Goal: Information Seeking & Learning: Learn about a topic

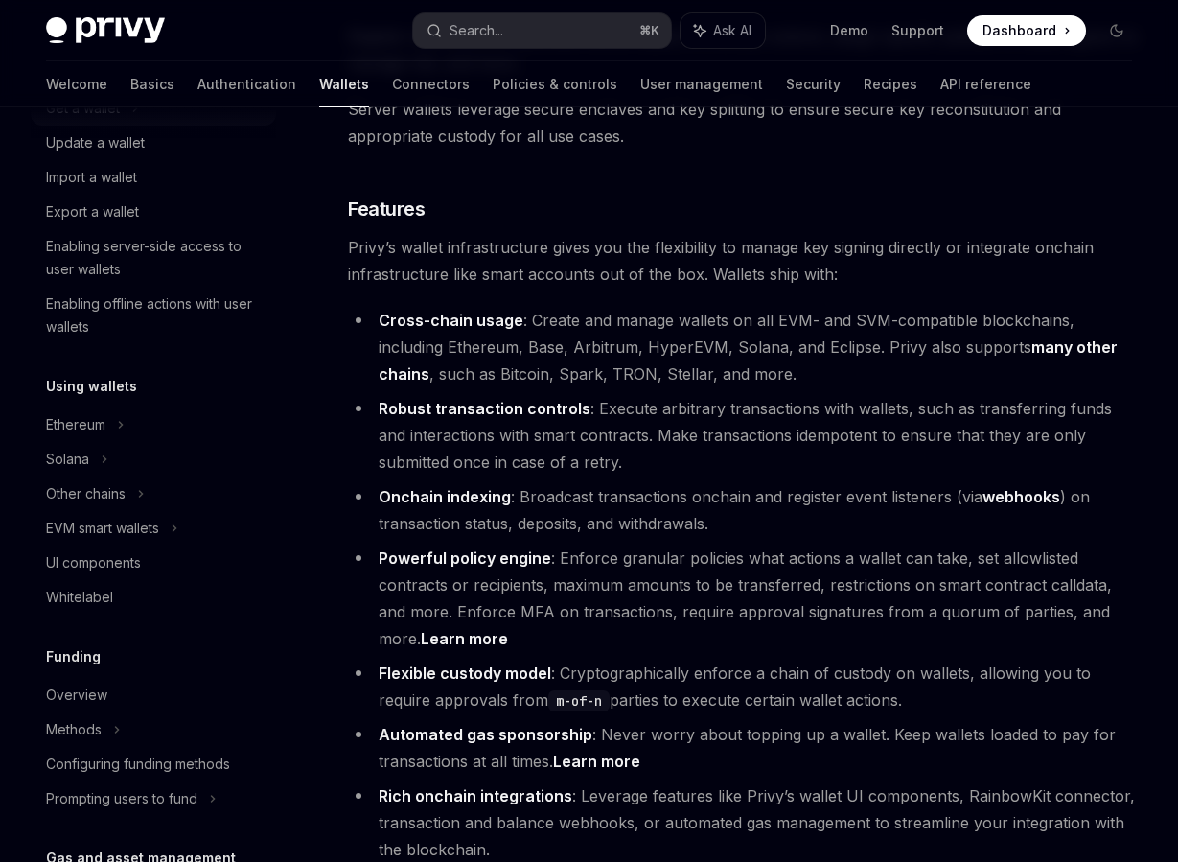
scroll to position [250, 0]
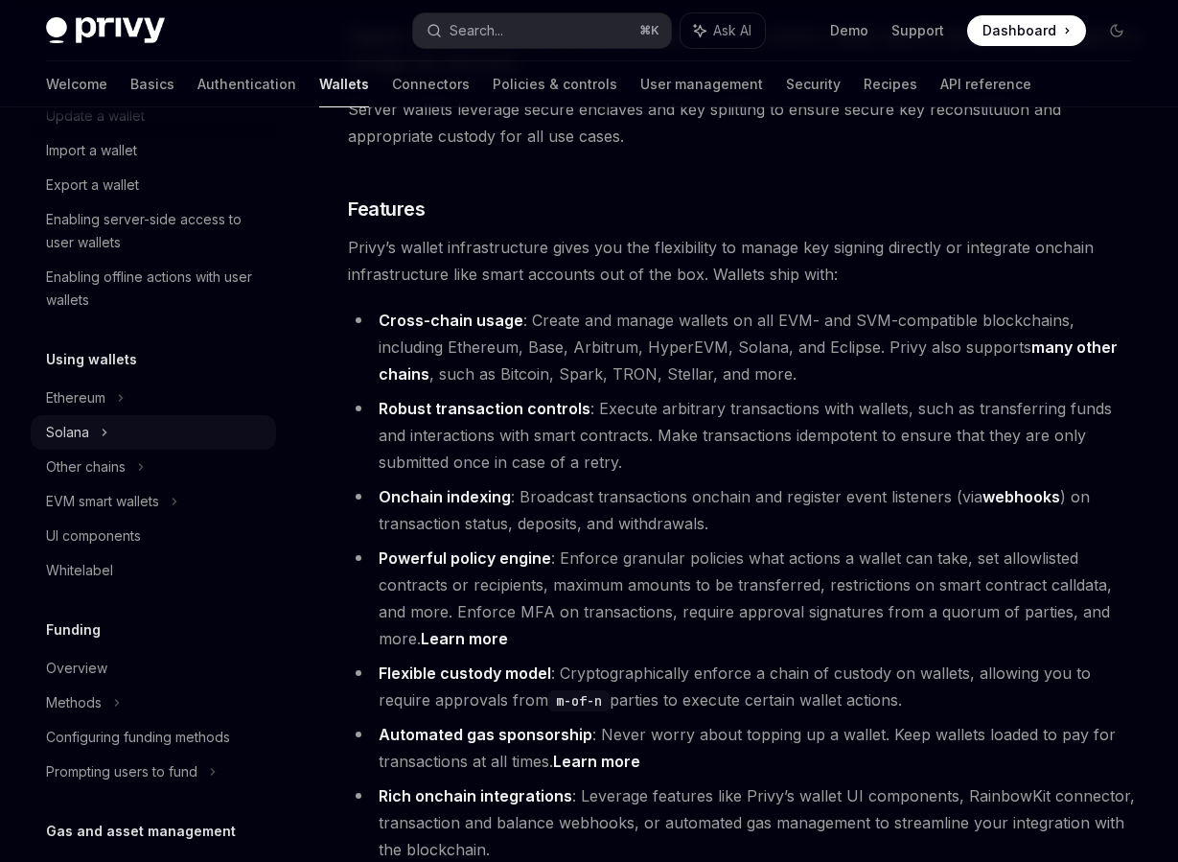
click at [58, 93] on div "Solana" at bounding box center [83, 81] width 74 height 23
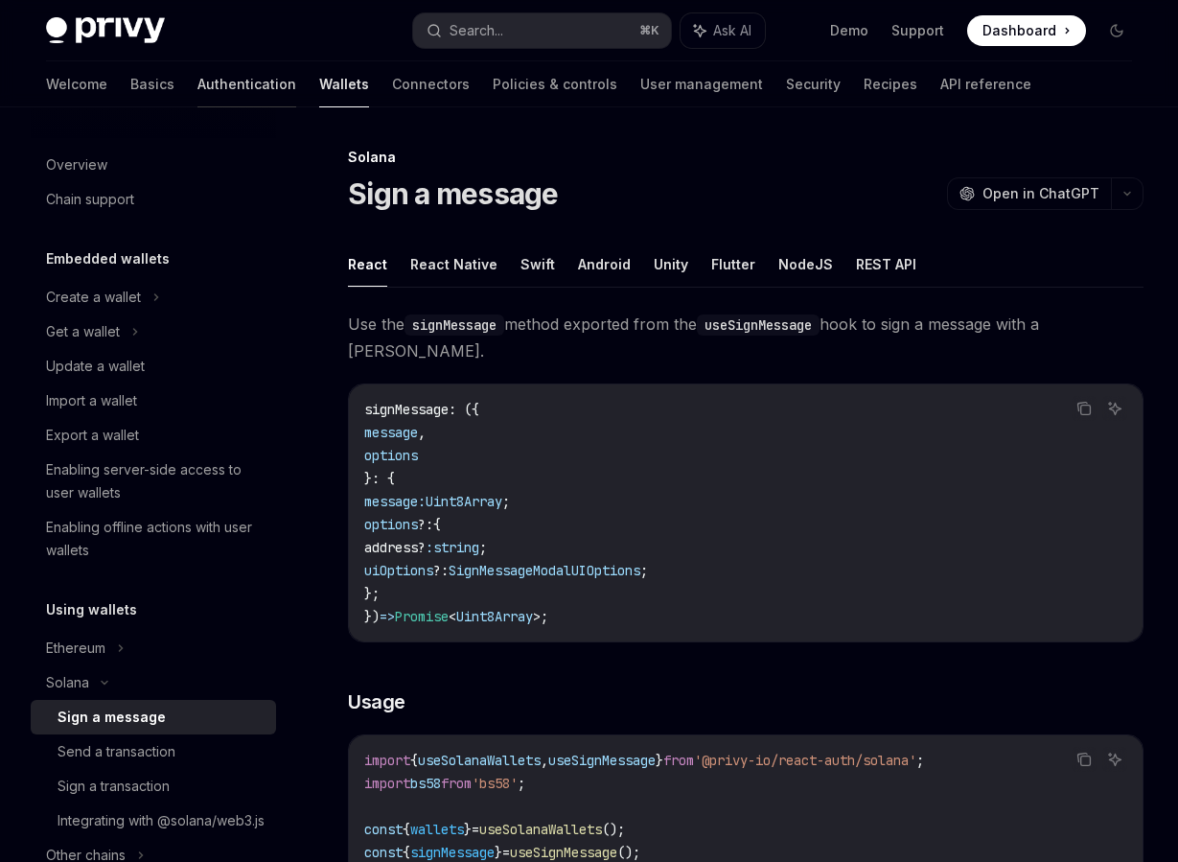
click at [198, 97] on link "Authentication" at bounding box center [247, 84] width 99 height 46
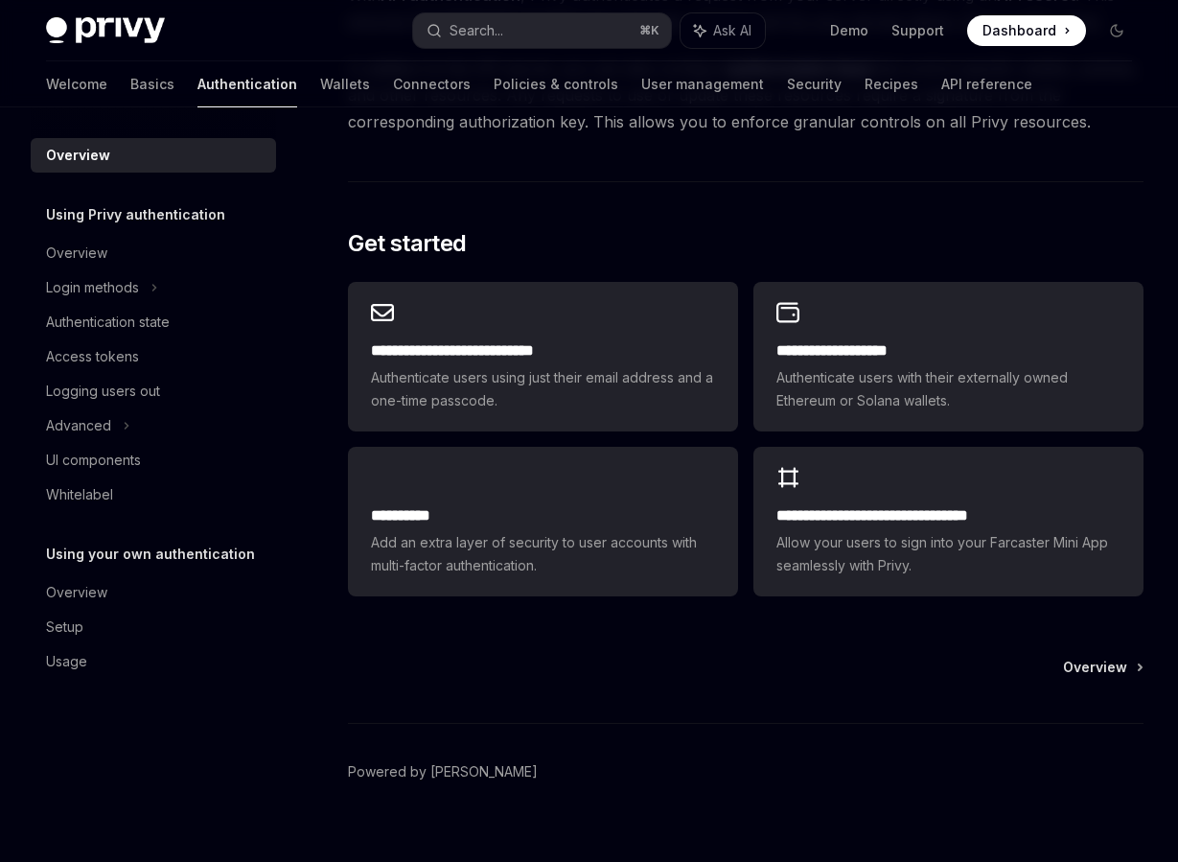
scroll to position [1358, 0]
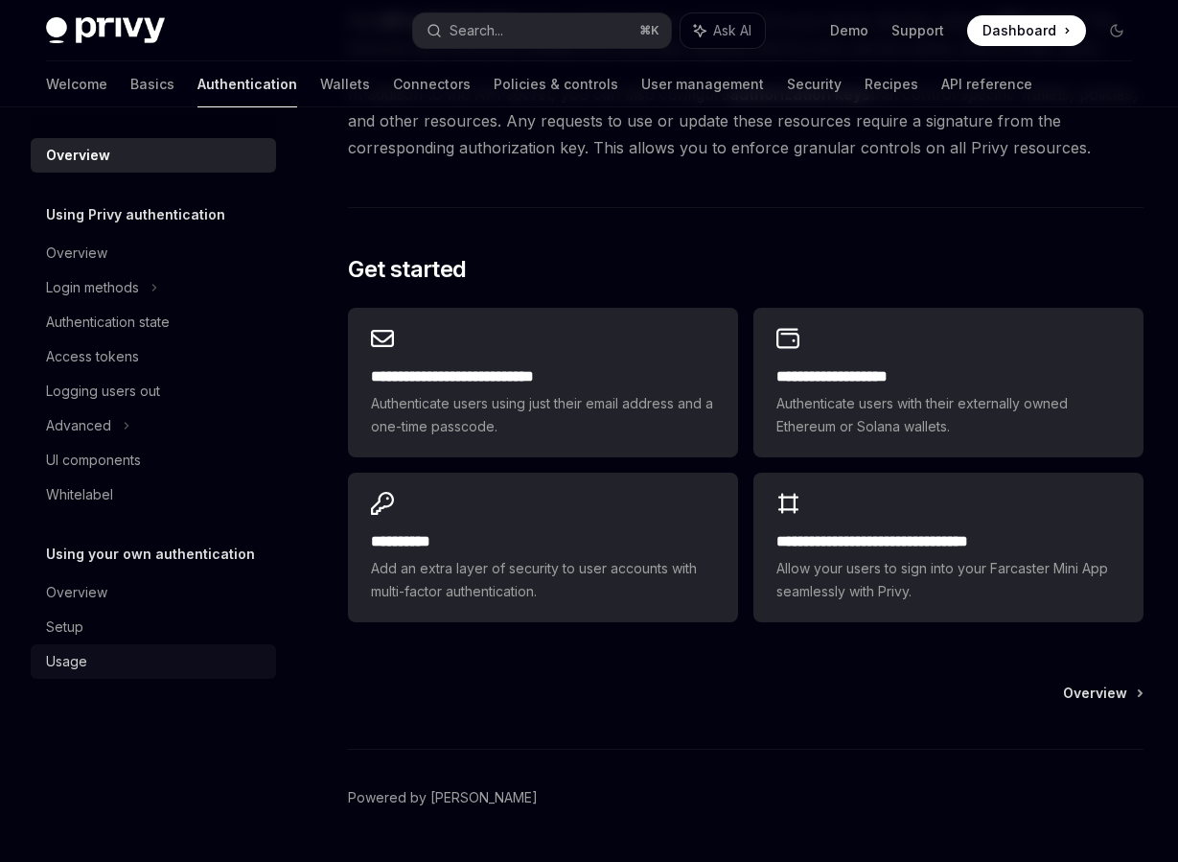
click at [49, 650] on div "Usage" at bounding box center [66, 661] width 41 height 23
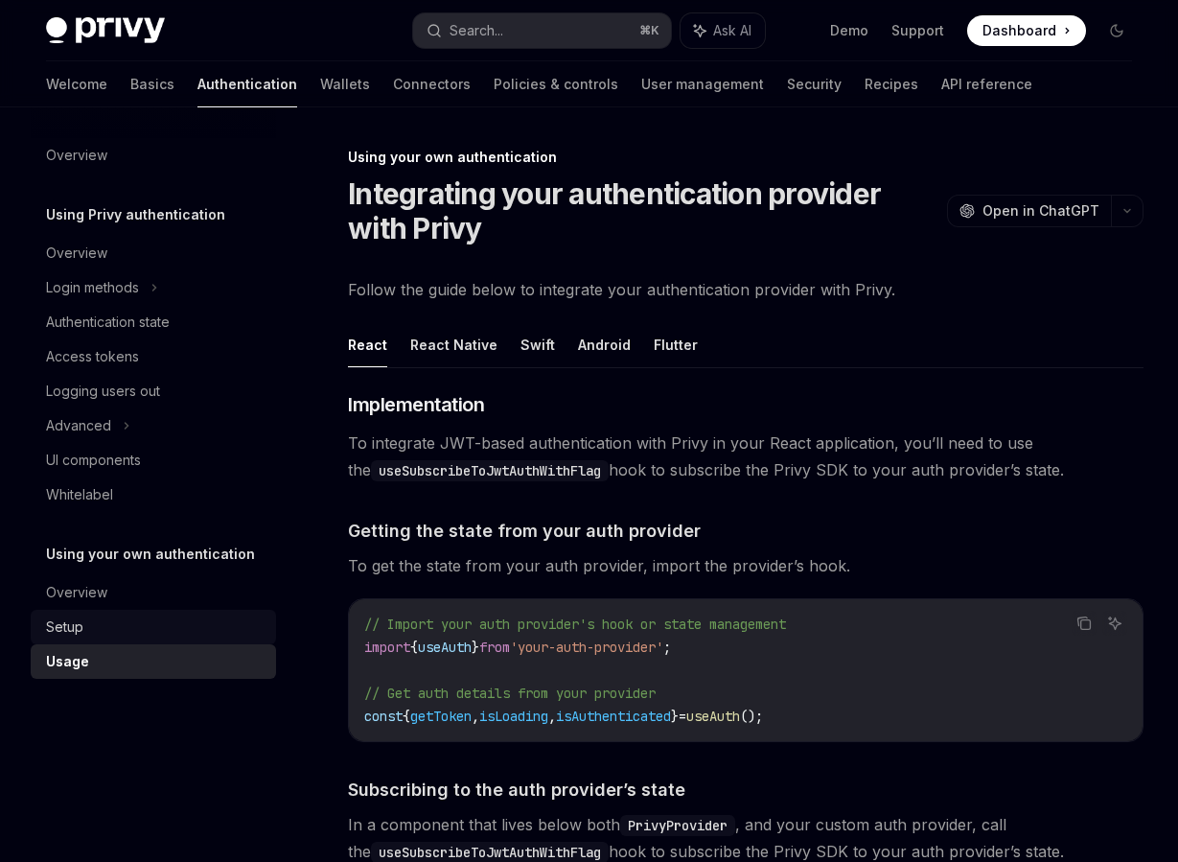
click at [66, 631] on div "Setup" at bounding box center [64, 627] width 37 height 23
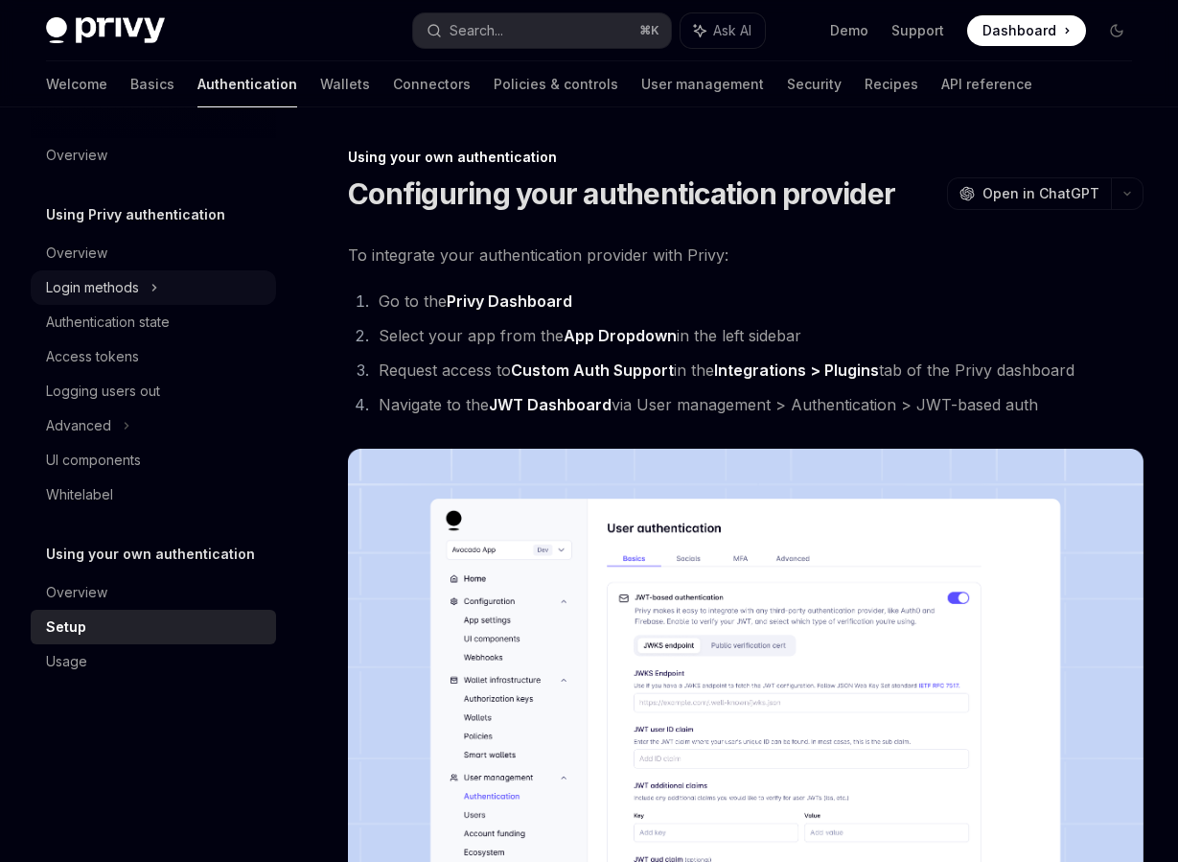
click at [105, 301] on div "Login methods" at bounding box center [153, 287] width 245 height 35
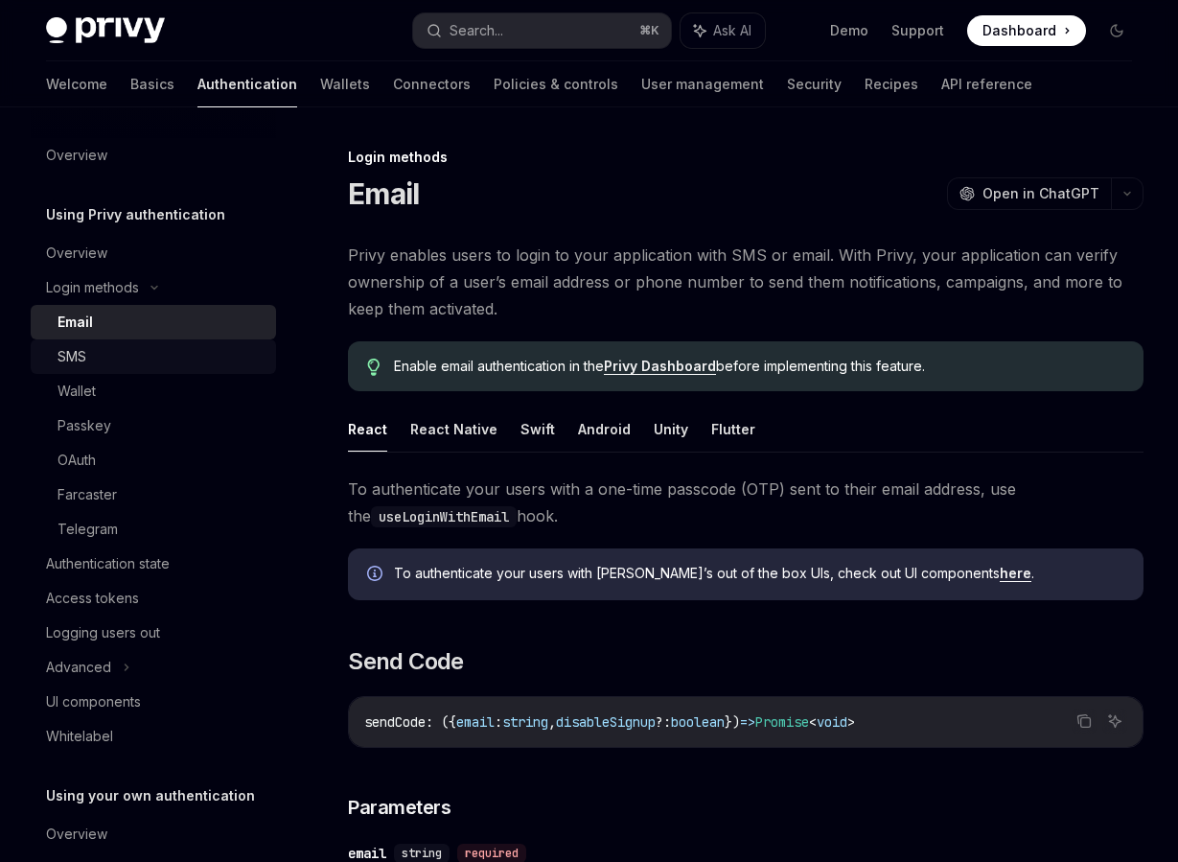
scroll to position [54, 0]
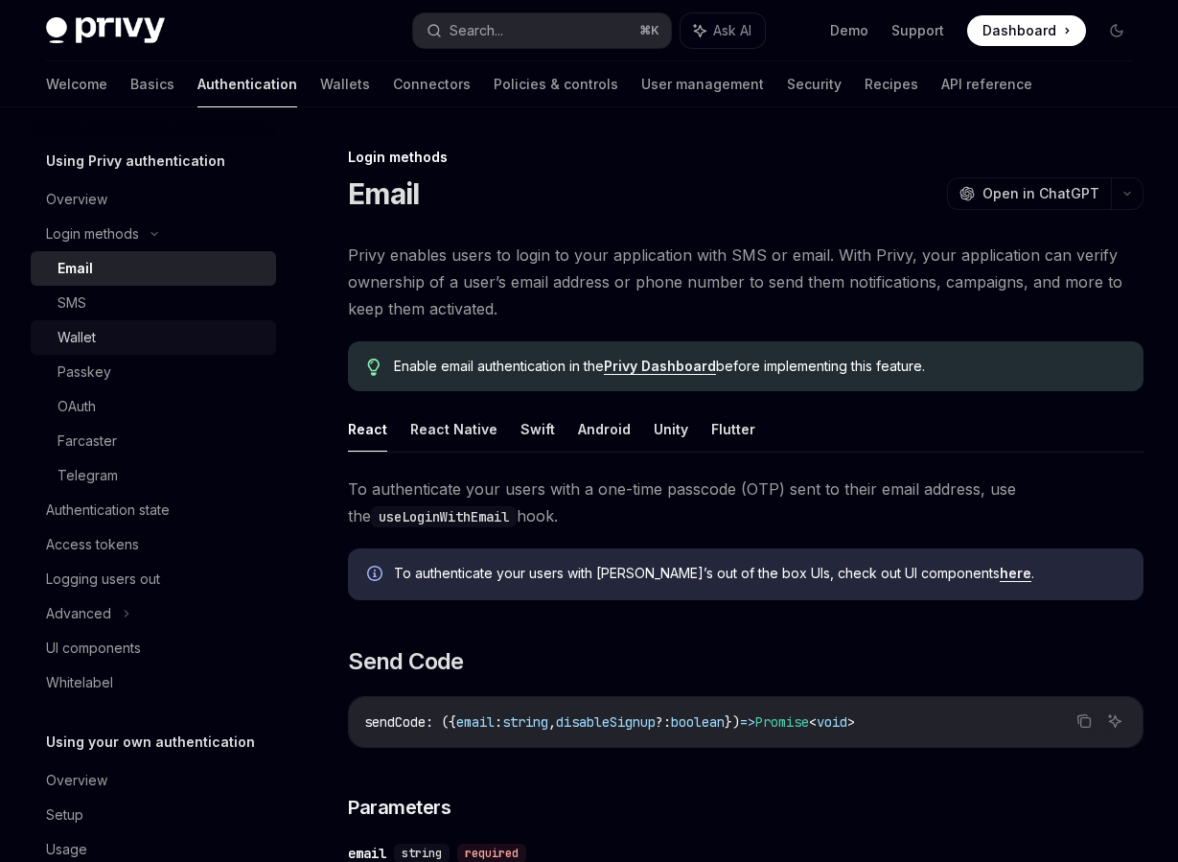
click at [106, 347] on div "Wallet" at bounding box center [161, 337] width 207 height 23
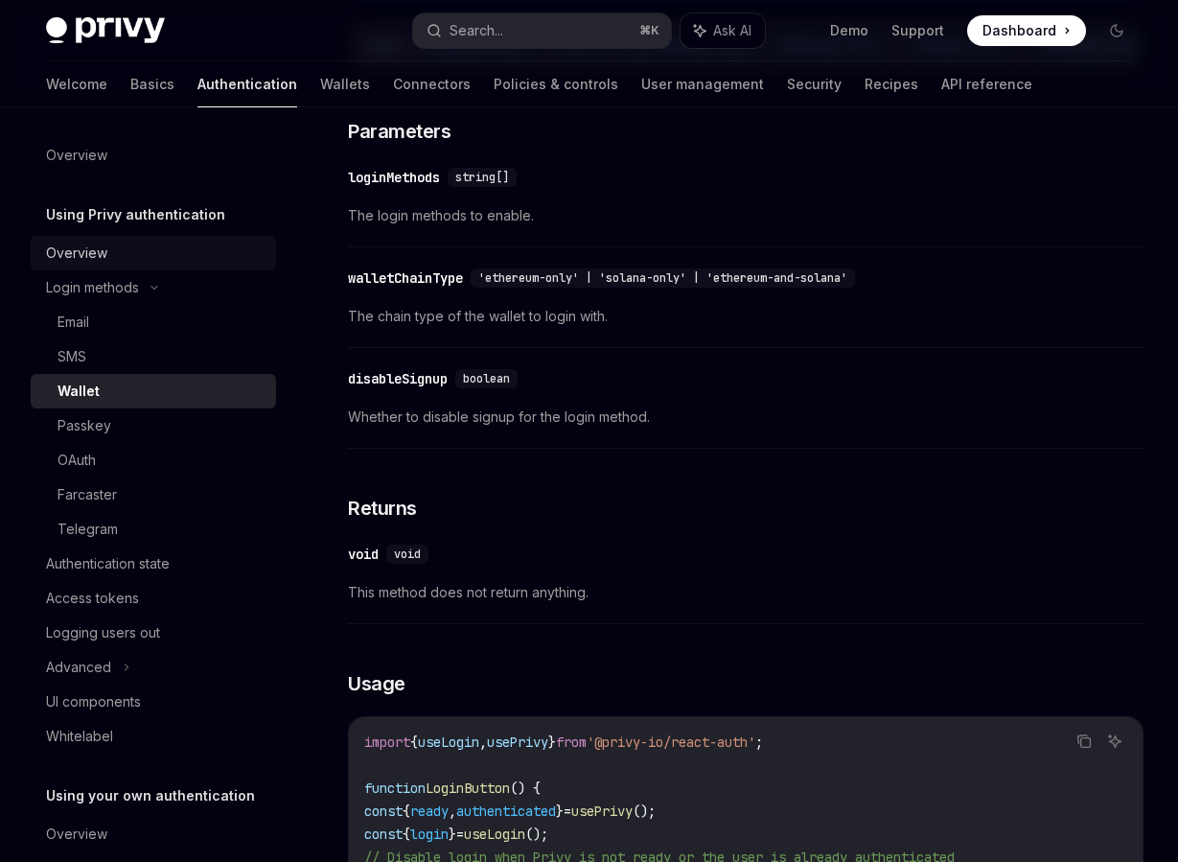
scroll to position [405, 0]
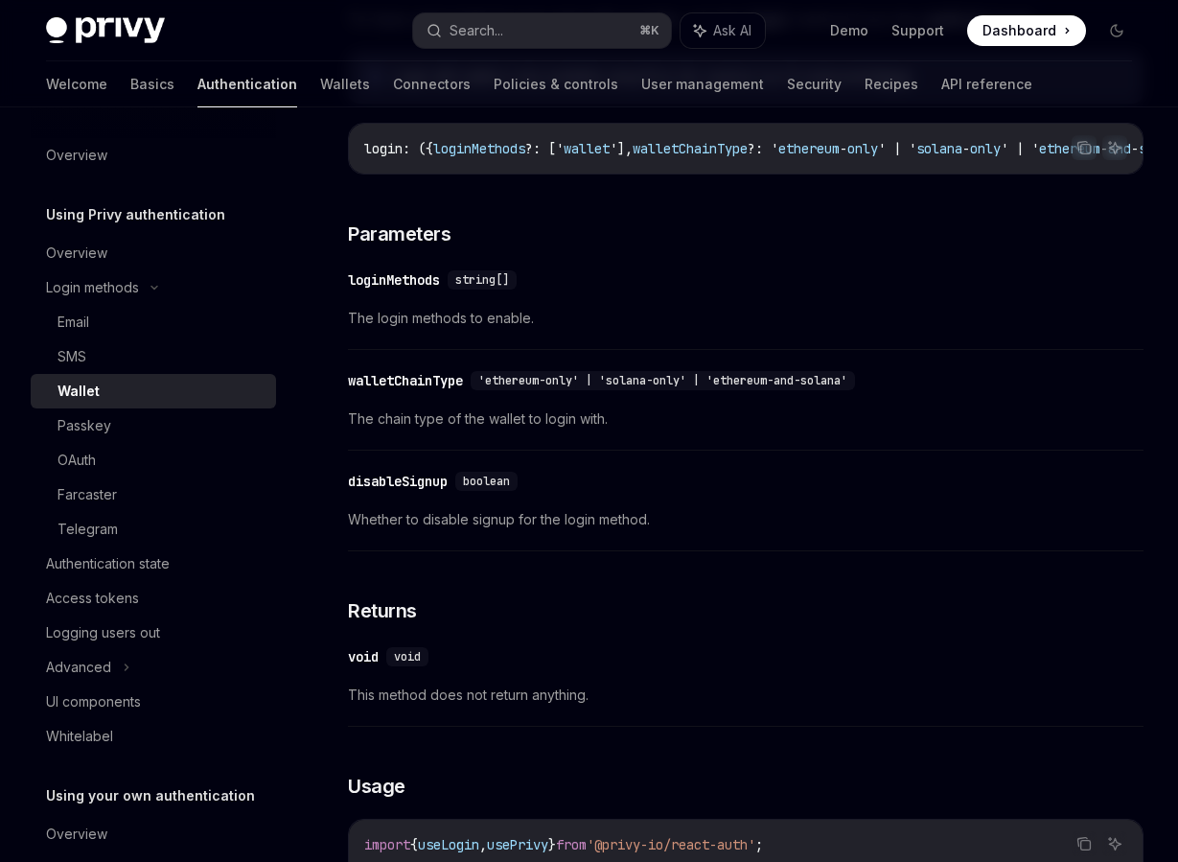
click at [198, 82] on link "Authentication" at bounding box center [248, 84] width 100 height 46
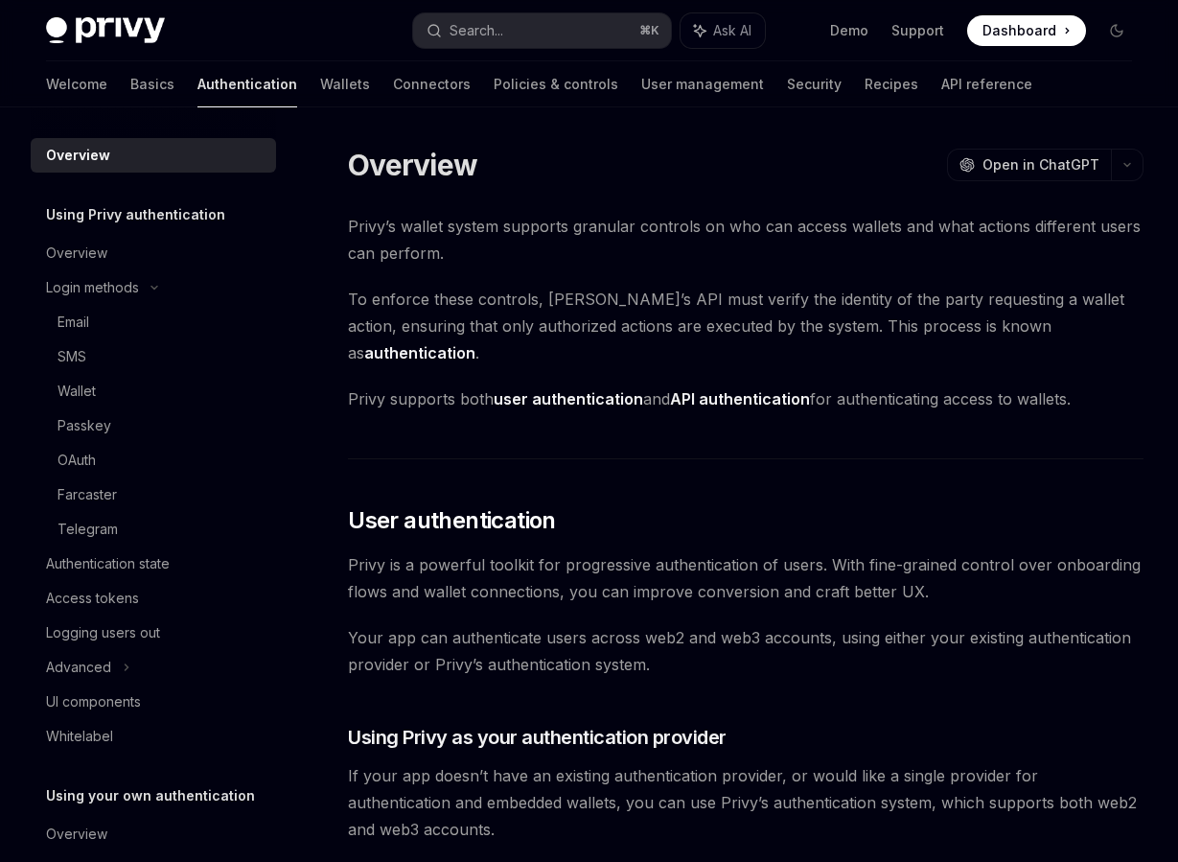
click at [130, 81] on link "Basics" at bounding box center [152, 84] width 44 height 46
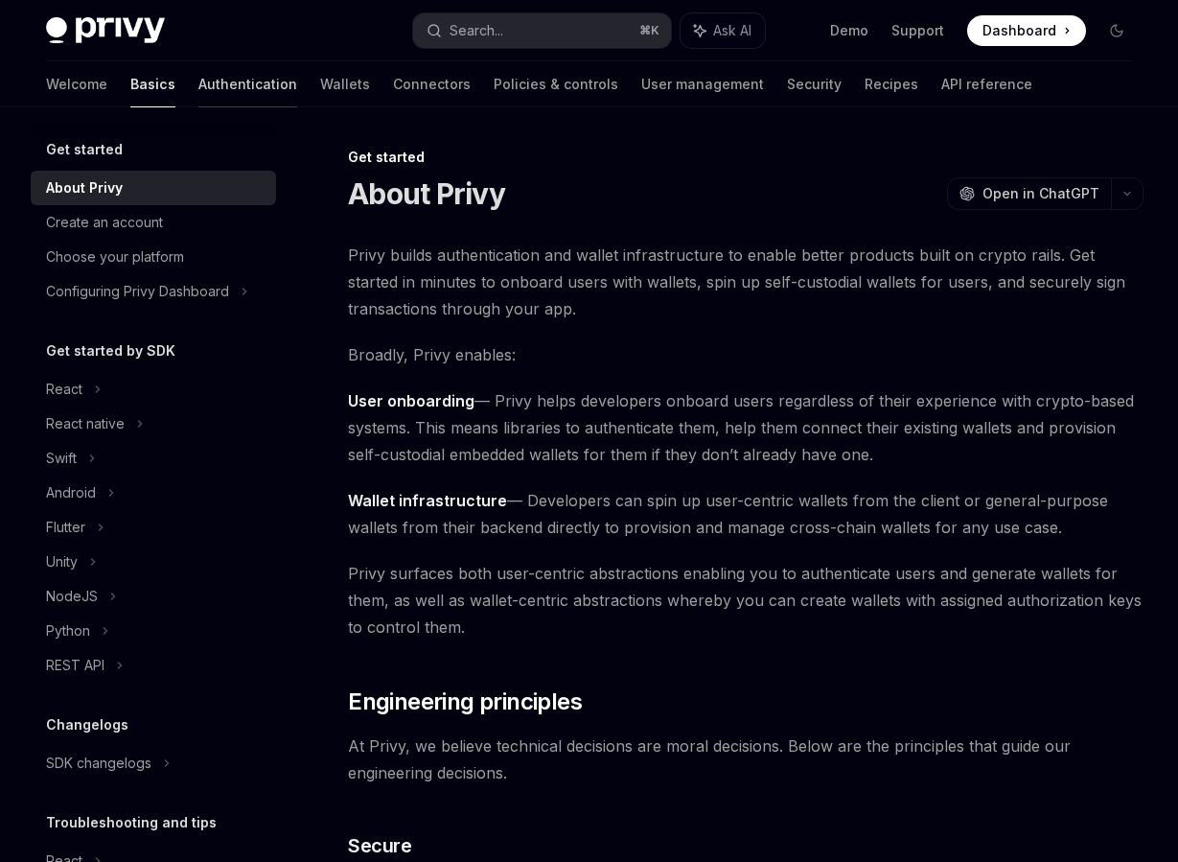
click at [198, 67] on link "Authentication" at bounding box center [247, 84] width 99 height 46
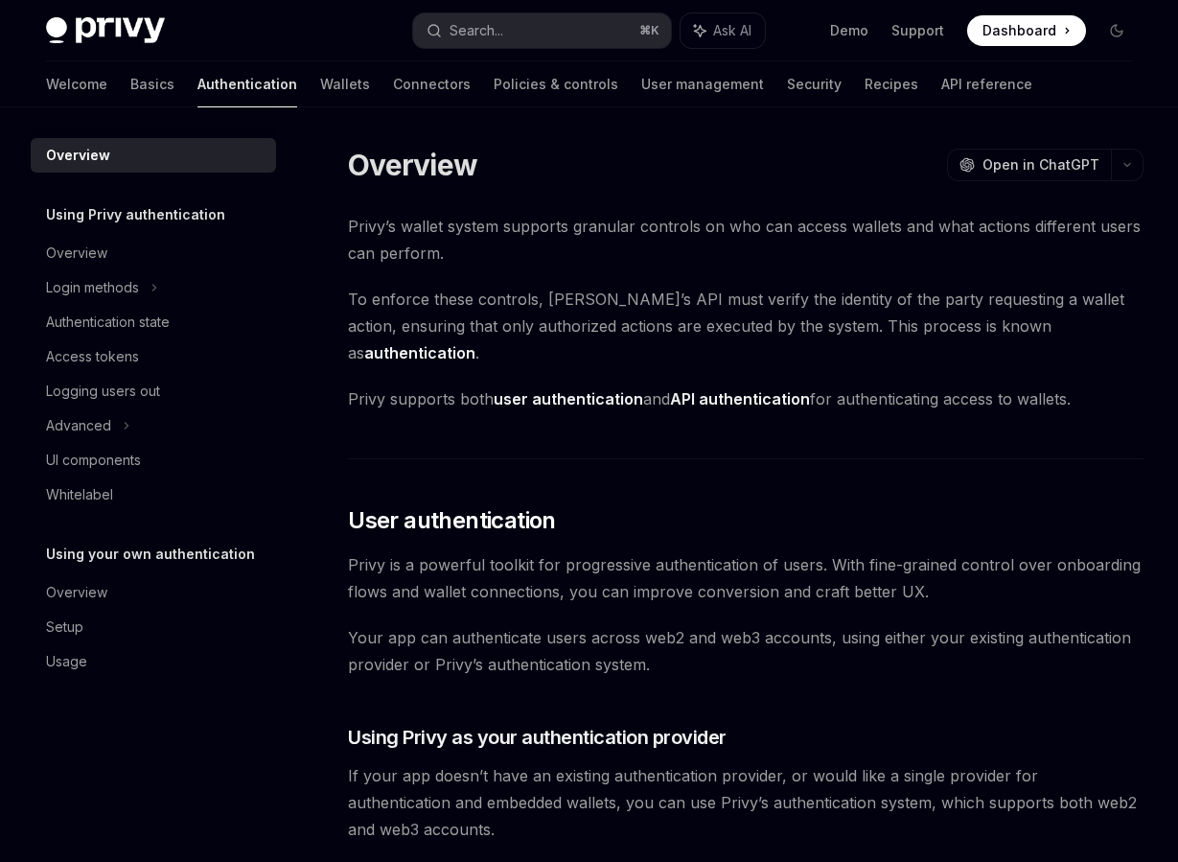
click at [320, 68] on link "Wallets" at bounding box center [345, 84] width 50 height 46
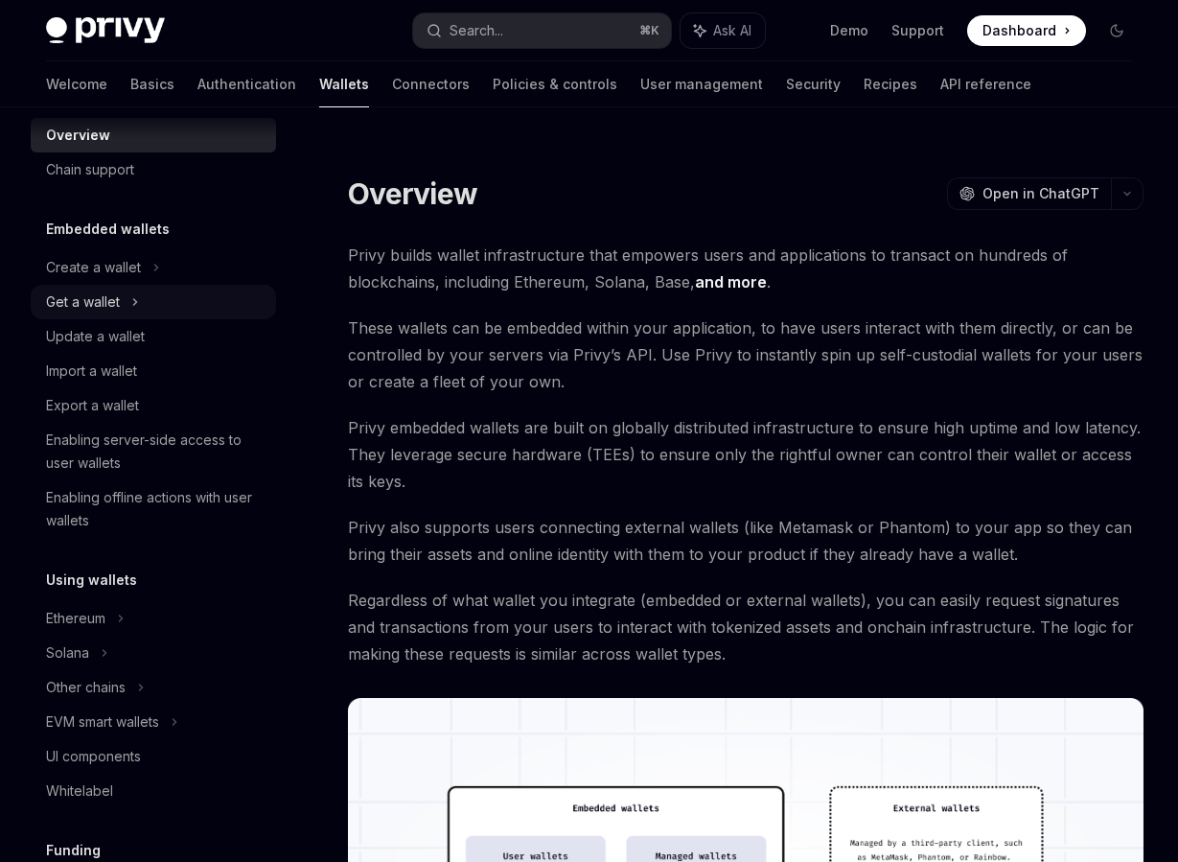
scroll to position [31, 0]
click at [157, 404] on div "Export a wallet" at bounding box center [155, 404] width 219 height 23
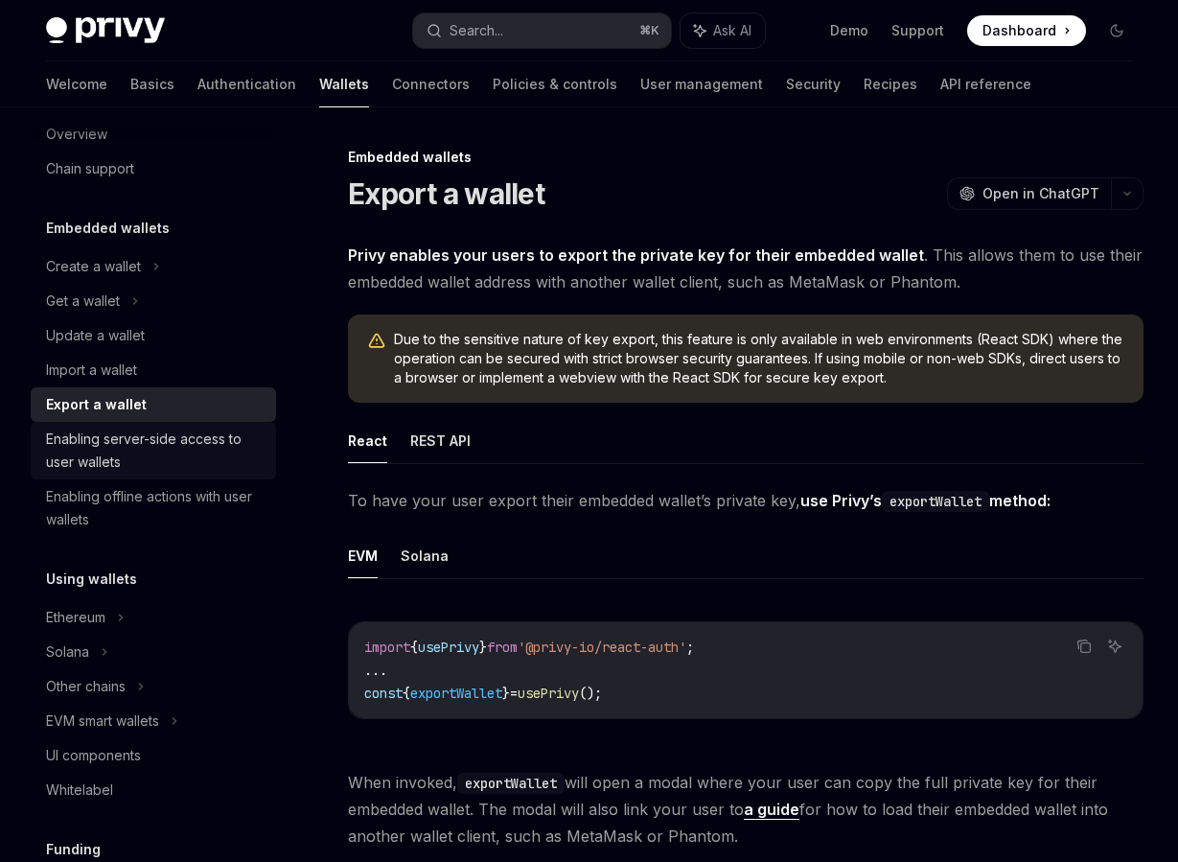
click at [153, 432] on div "Enabling server-side access to user wallets" at bounding box center [155, 451] width 219 height 46
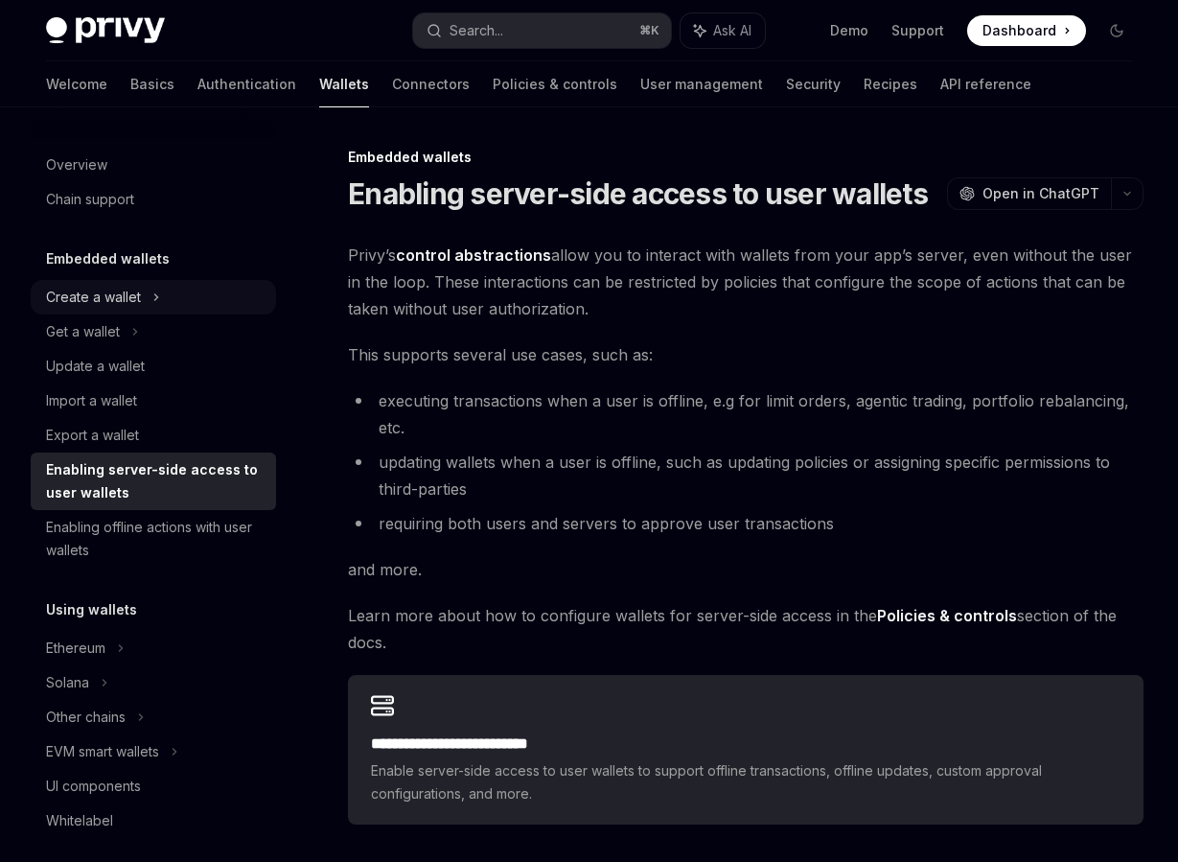
click at [125, 302] on div "Create a wallet" at bounding box center [93, 297] width 95 height 23
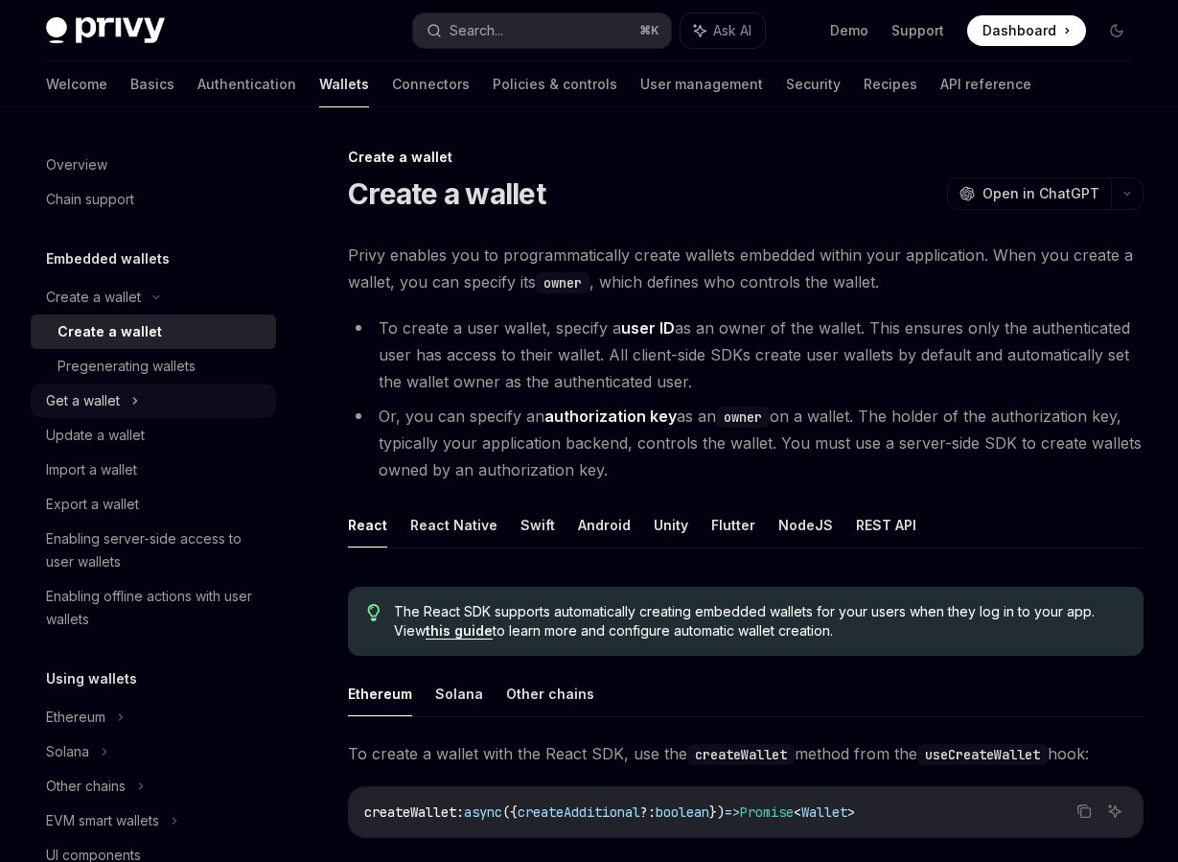
scroll to position [18, 0]
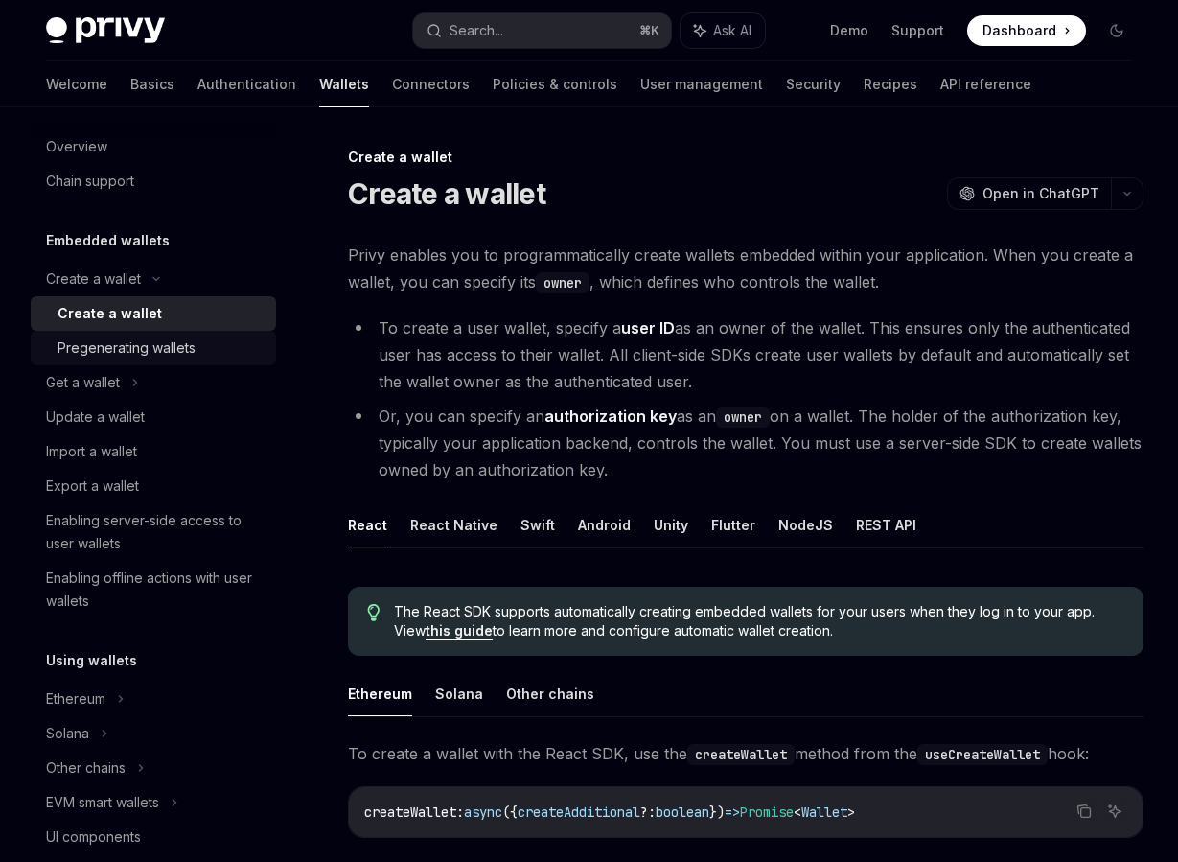
click at [175, 337] on div "Pregenerating wallets" at bounding box center [127, 348] width 138 height 23
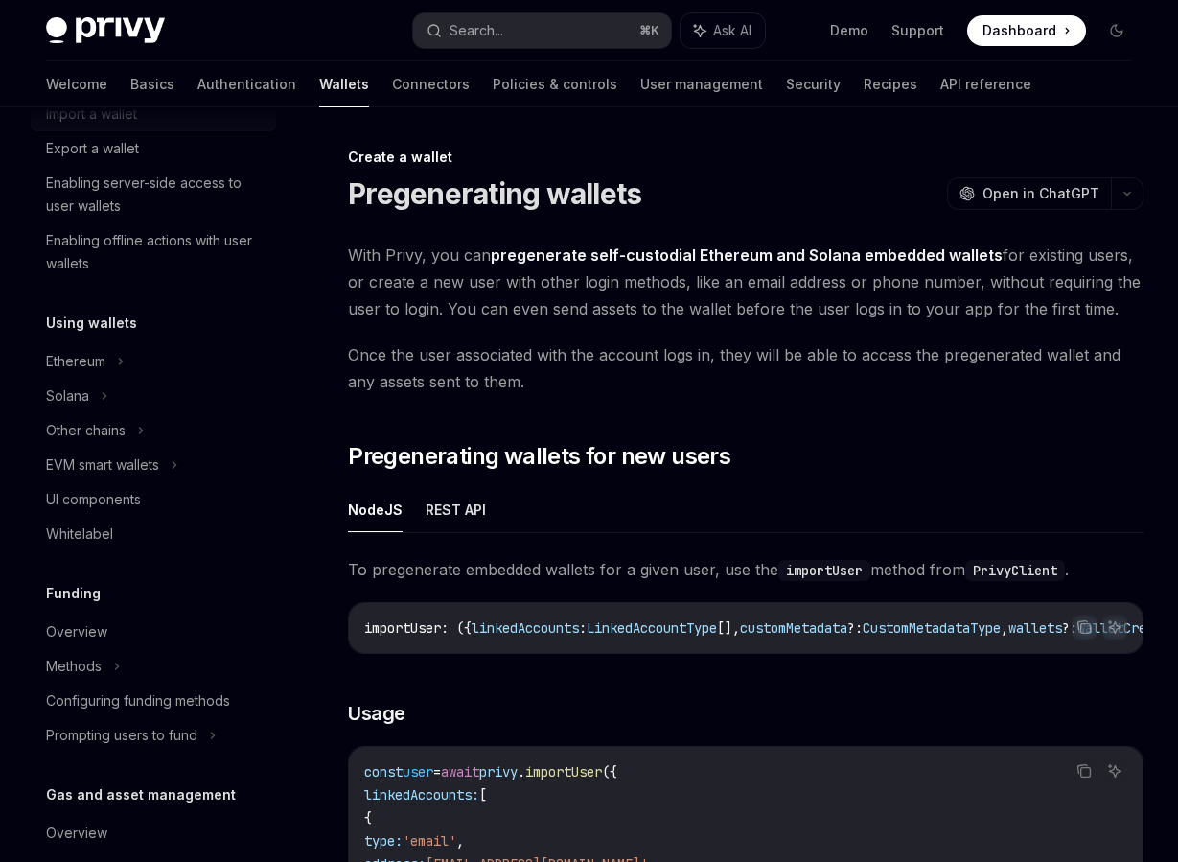
scroll to position [333, 0]
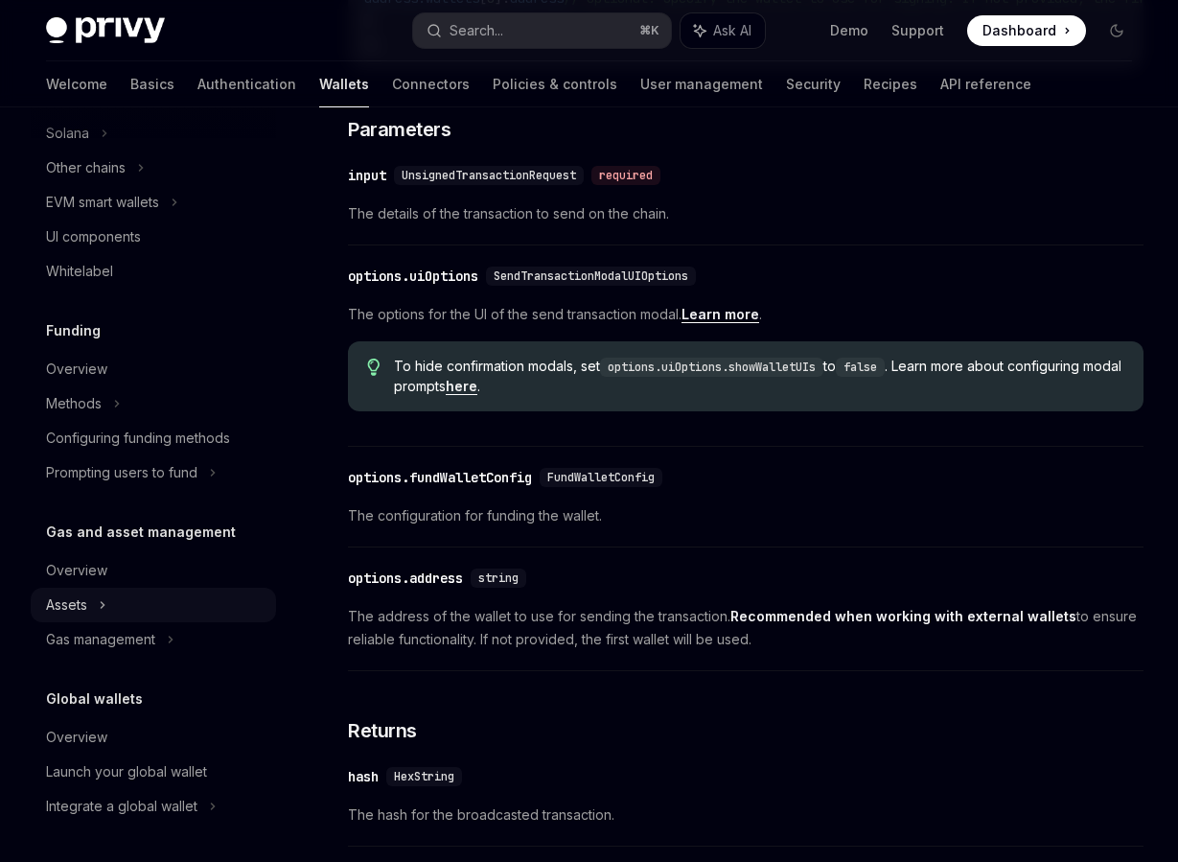
scroll to position [821, 0]
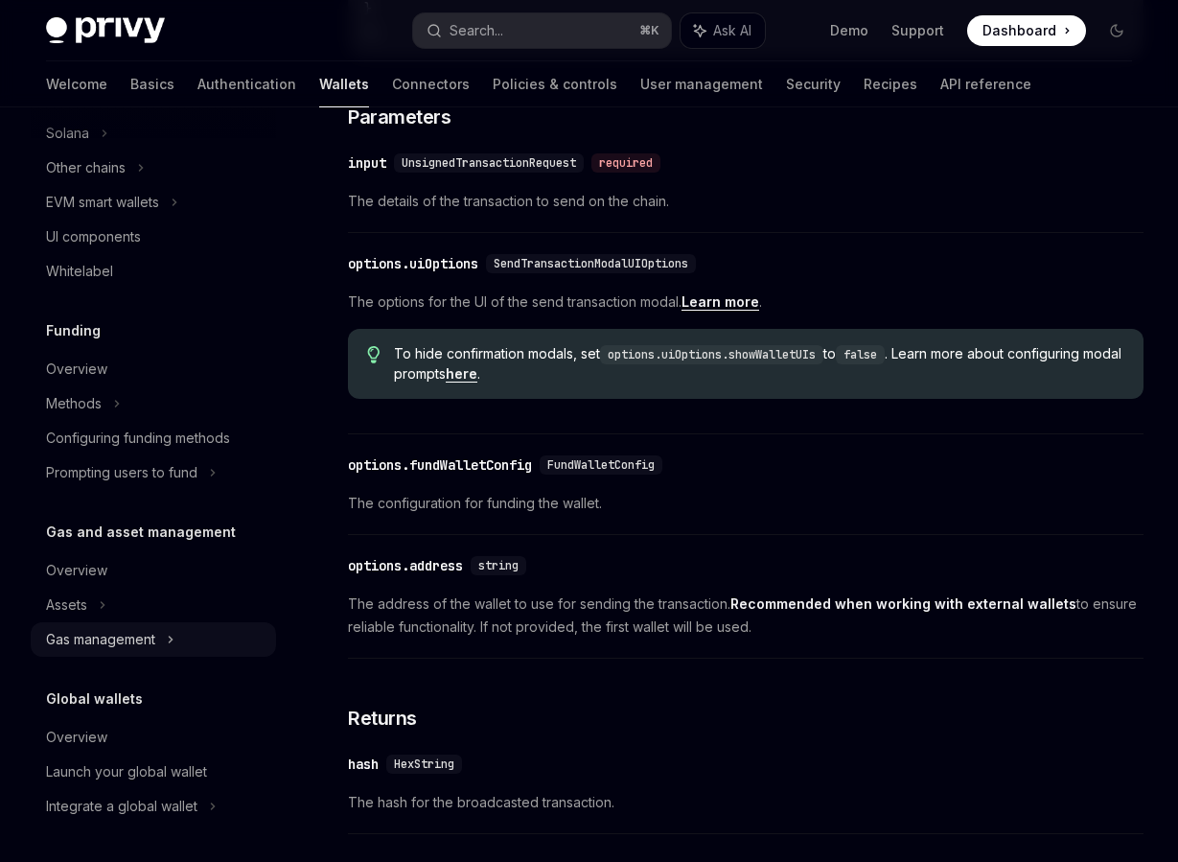
click at [98, 185] on div "Gas management" at bounding box center [153, 168] width 245 height 35
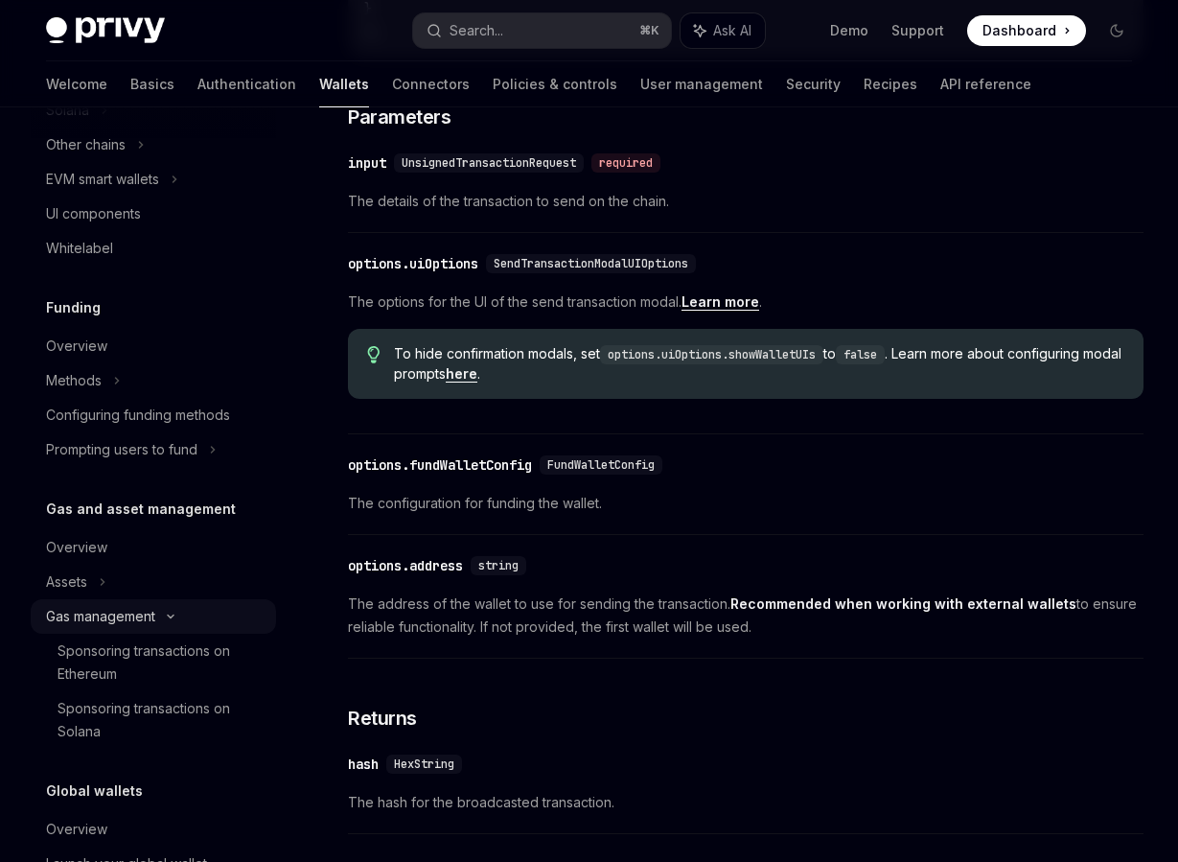
scroll to position [1018, 0]
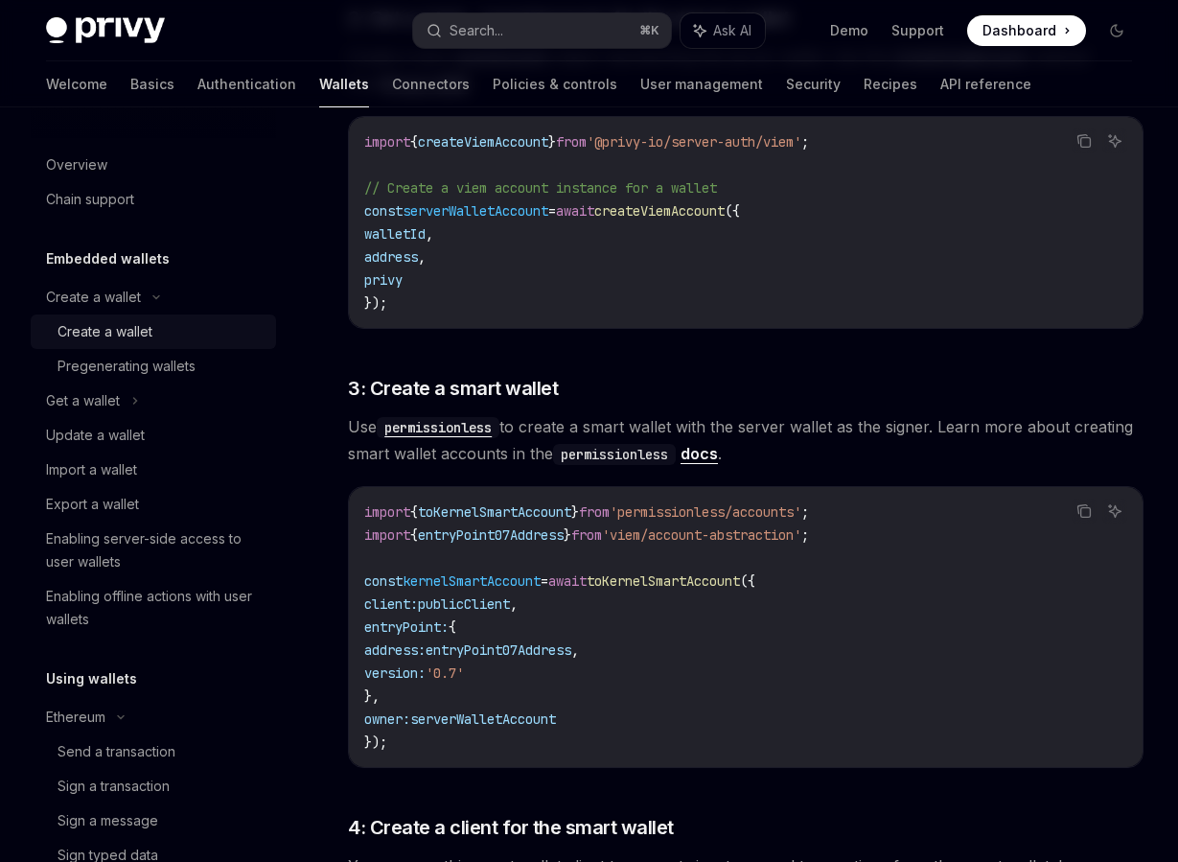
click at [127, 322] on div "Create a wallet" at bounding box center [105, 331] width 95 height 23
type textarea "*"
